Goal: Find contact information: Find contact information

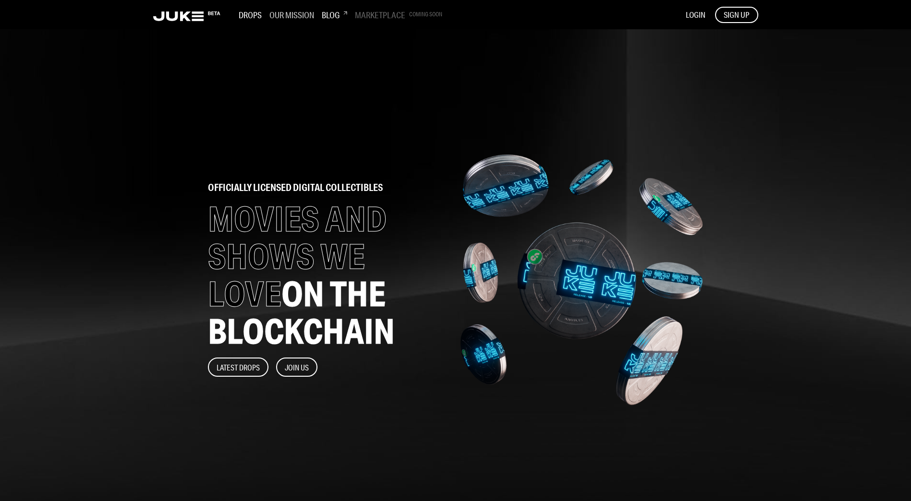
click at [298, 16] on h3 "Our Mission" at bounding box center [291, 15] width 45 height 11
click at [240, 12] on h3 "Drops" at bounding box center [250, 15] width 23 height 11
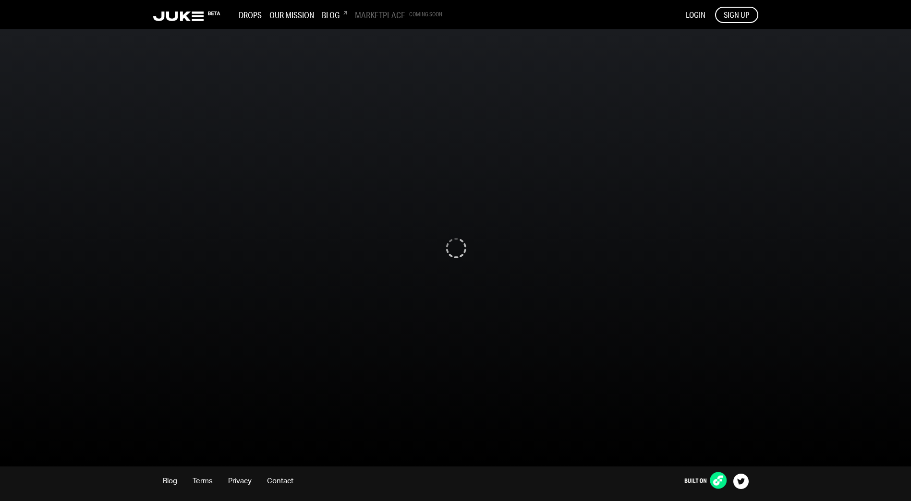
click at [377, 16] on div "Drops Our Mission Blog Marketplace Coming Soon" at bounding box center [297, 15] width 289 height 14
click at [278, 480] on link "Contact" at bounding box center [280, 481] width 26 height 7
